Goal: Information Seeking & Learning: Learn about a topic

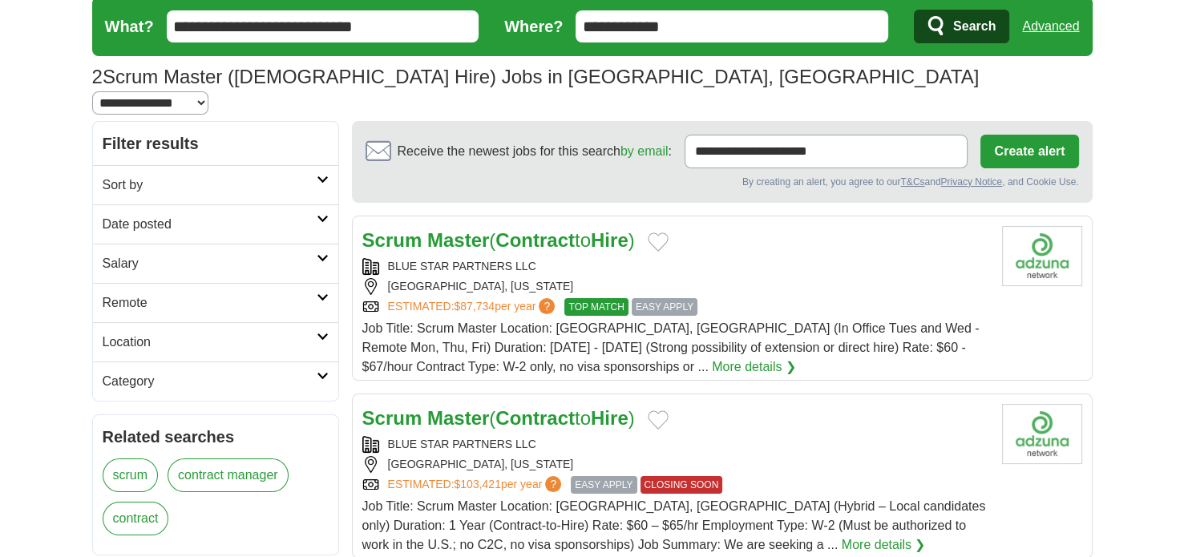
scroll to position [80, 0]
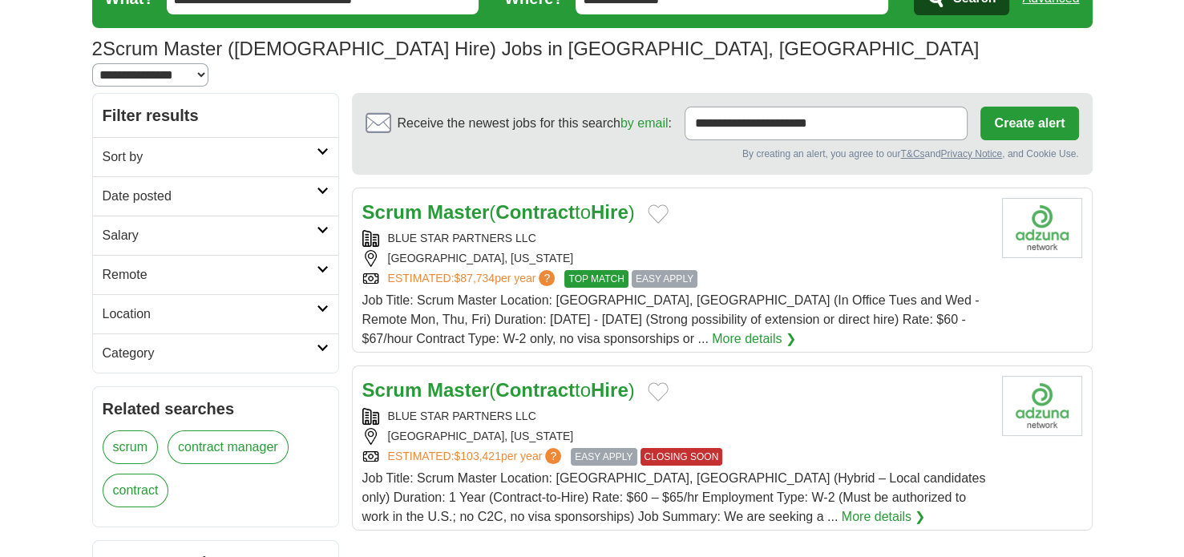
click at [661, 270] on span "EASY APPLY" at bounding box center [665, 279] width 66 height 18
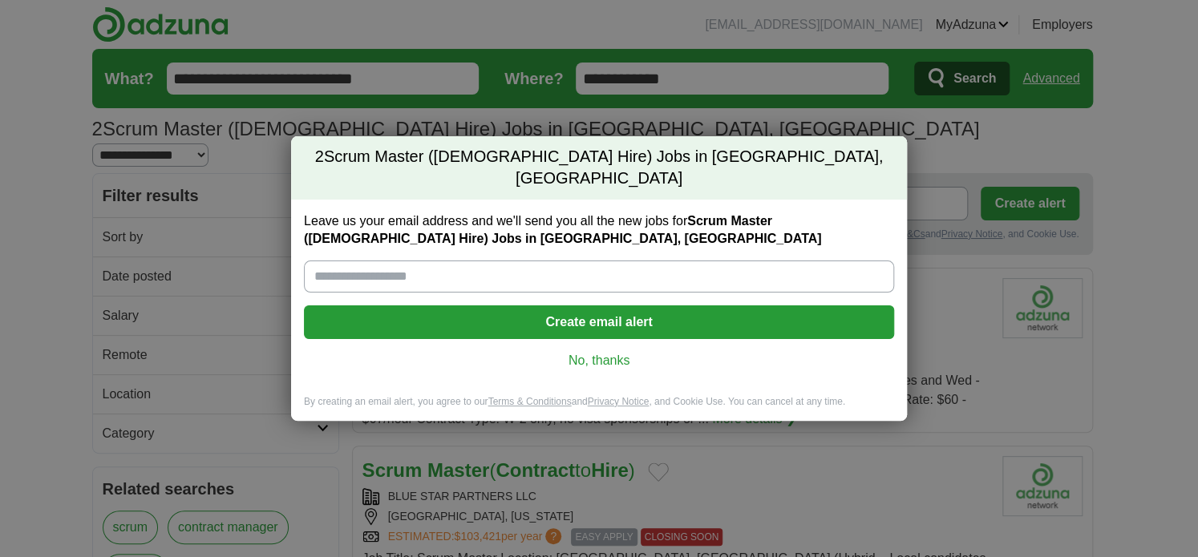
click at [266, 176] on div "2 Scrum Master (Contract Hire) Jobs in Columbus, OH Leave us your email address…" at bounding box center [599, 278] width 1198 height 557
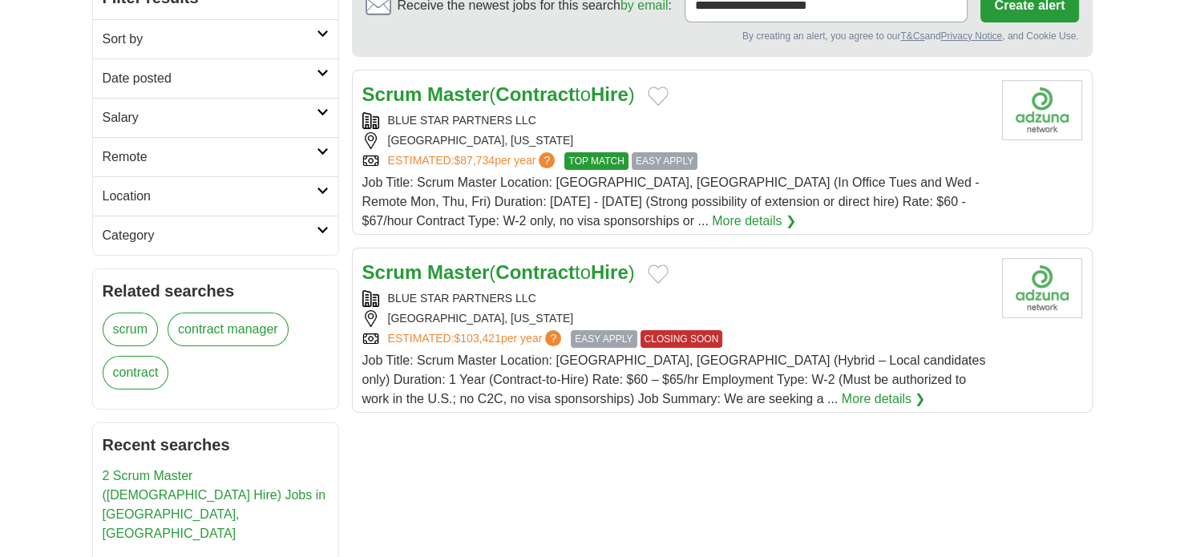
scroll to position [240, 0]
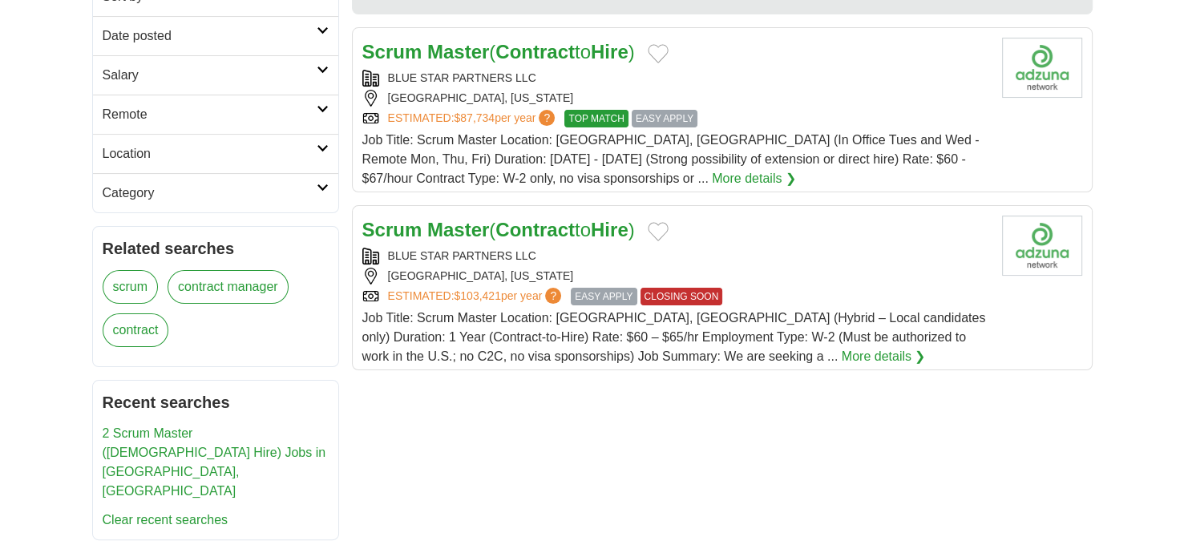
click at [488, 259] on div "BLUE STAR PARTNERS LLC COLUMBUS, OHIO ESTIMATED: $103,421 per year ? EASY APPLY…" at bounding box center [675, 277] width 627 height 58
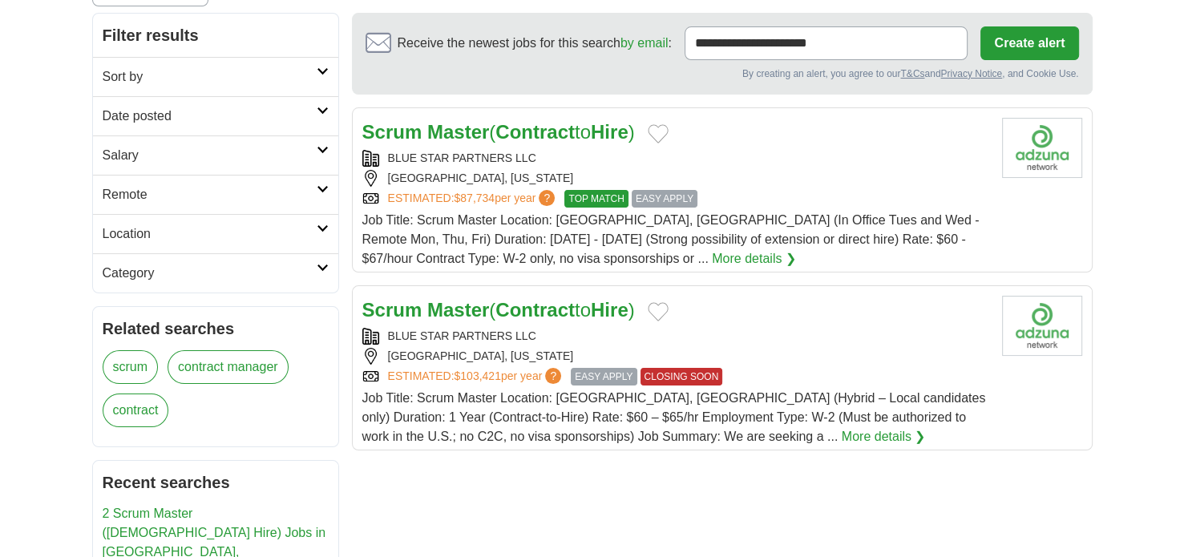
scroll to position [160, 0]
